Goal: Information Seeking & Learning: Learn about a topic

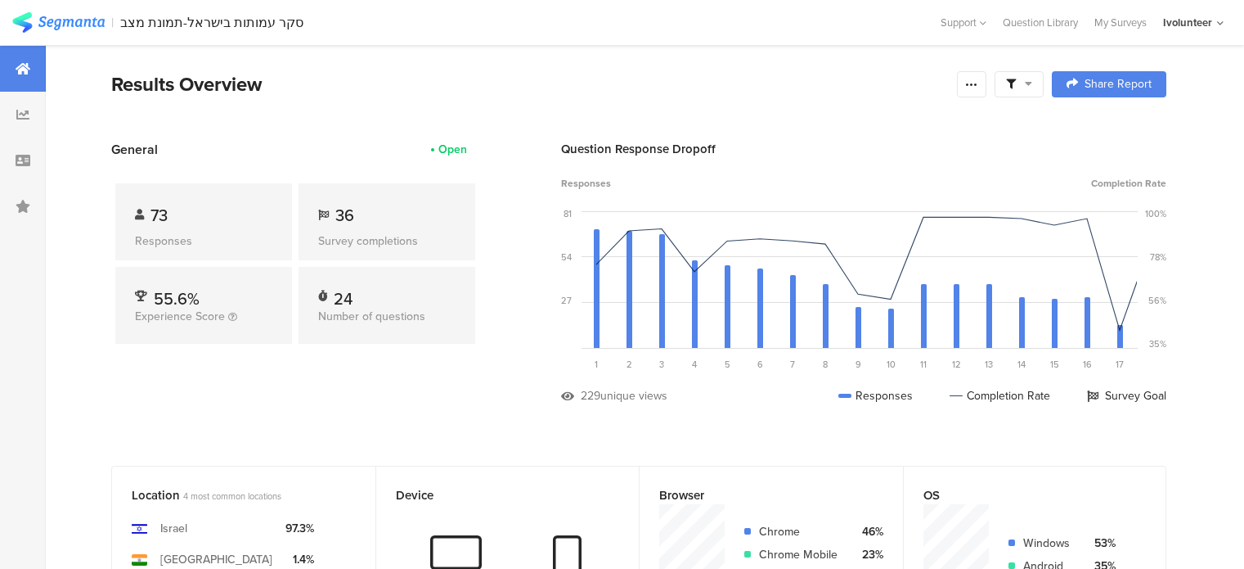
scroll to position [3093, 0]
